Goal: Task Accomplishment & Management: Manage account settings

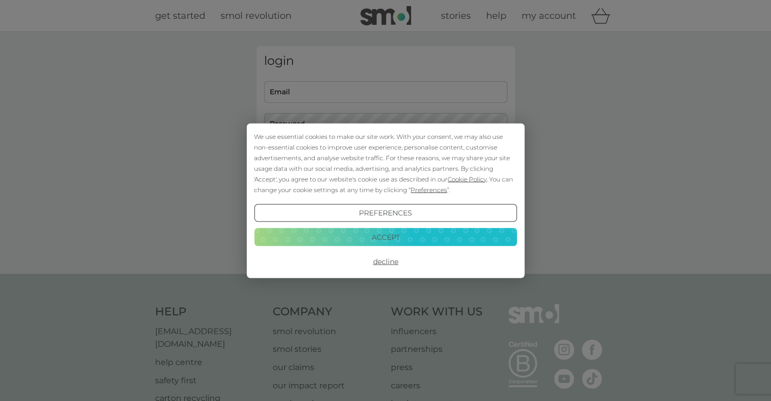
click at [400, 235] on button "Accept" at bounding box center [385, 237] width 262 height 18
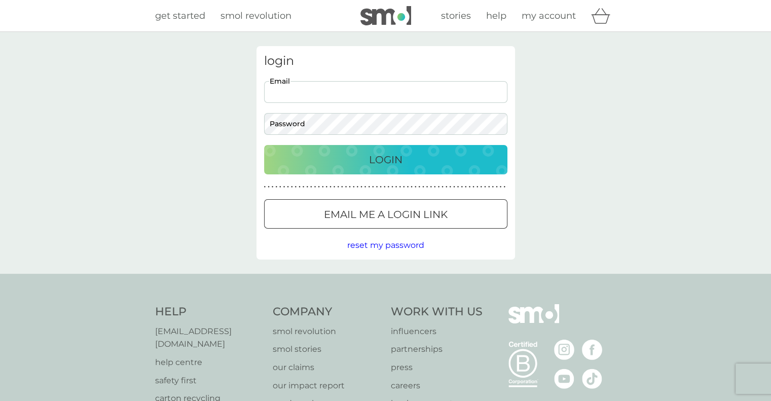
click at [363, 95] on input "Email" at bounding box center [385, 92] width 243 height 22
type input "david.fethers4@gmail.com"
click at [351, 156] on div "Login" at bounding box center [385, 159] width 223 height 16
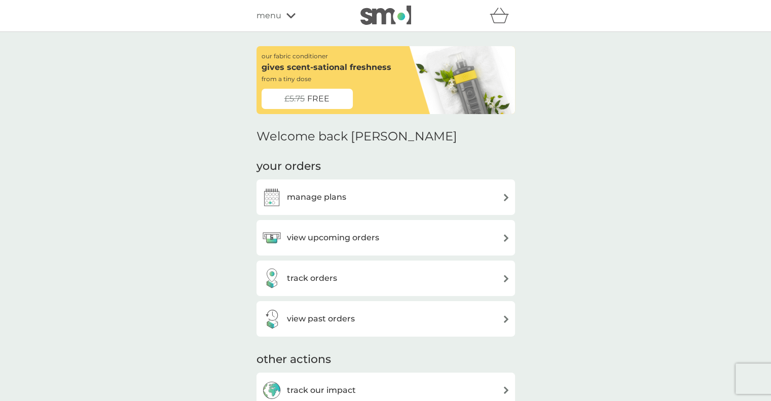
click at [502, 194] on img at bounding box center [506, 198] width 8 height 8
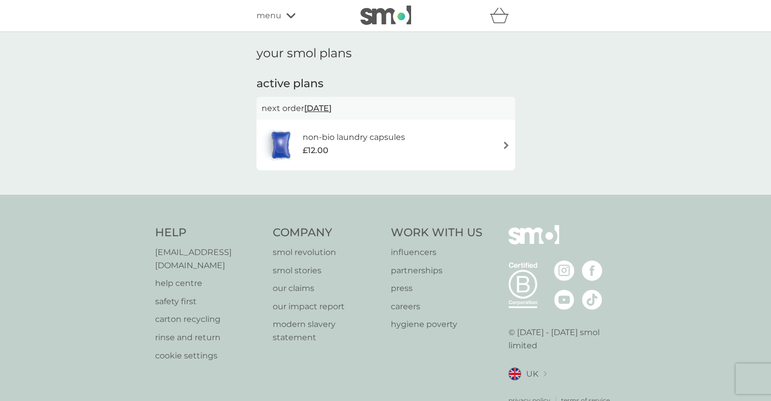
click at [506, 141] on img at bounding box center [506, 145] width 8 height 8
